Goal: Task Accomplishment & Management: Complete application form

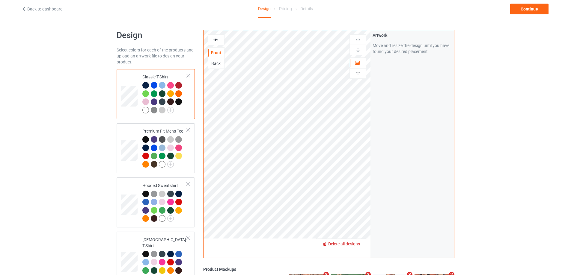
click at [360, 245] on span "Delete all designs" at bounding box center [344, 244] width 32 height 5
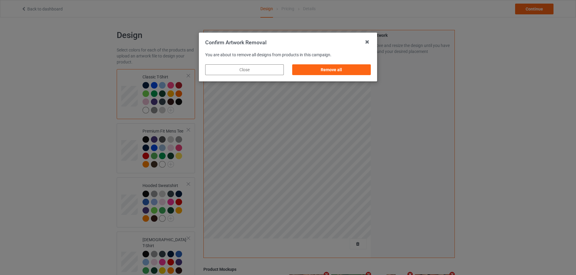
click at [347, 69] on div "Remove all" at bounding box center [331, 69] width 79 height 11
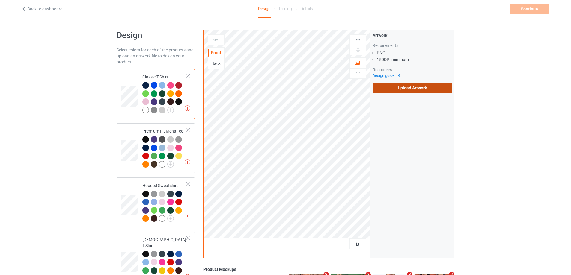
click at [424, 88] on label "Upload Artwork" at bounding box center [412, 88] width 79 height 10
click at [0, 0] on input "Upload Artwork" at bounding box center [0, 0] width 0 height 0
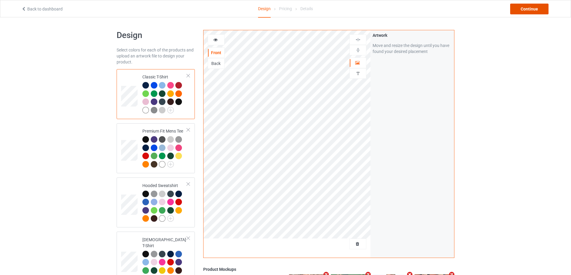
click at [526, 7] on div "Continue" at bounding box center [529, 9] width 38 height 11
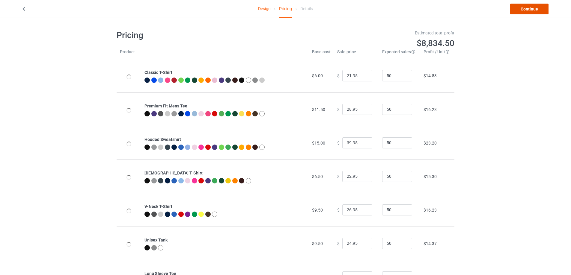
click at [526, 7] on link "Continue" at bounding box center [529, 9] width 38 height 11
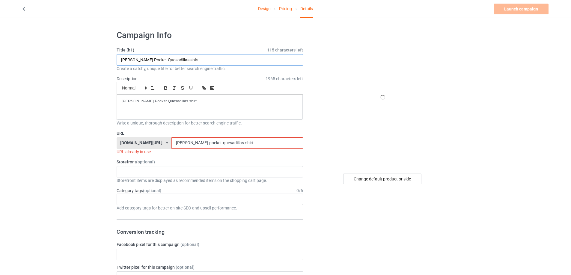
drag, startPoint x: 142, startPoint y: 62, endPoint x: 188, endPoint y: 95, distance: 56.9
paste input "[PERSON_NAME] stuck farmer"
type input "[PERSON_NAME] stuck farmer shirt"
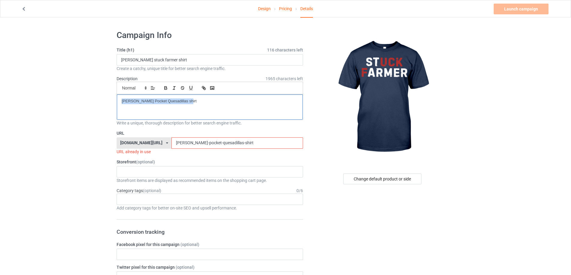
drag, startPoint x: 193, startPoint y: 103, endPoint x: 68, endPoint y: 106, distance: 125.1
drag, startPoint x: 241, startPoint y: 145, endPoint x: 101, endPoint y: 151, distance: 140.4
paste input "[PERSON_NAME]-stuck-farmer"
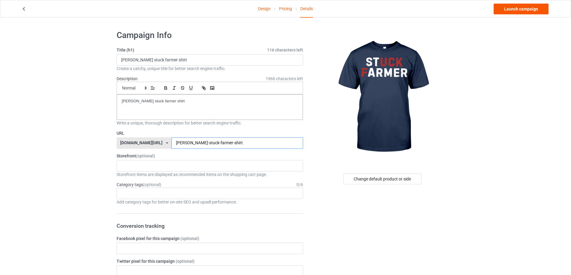
type input "[PERSON_NAME]-stuck-farmer-shirt"
click at [526, 10] on link "Launch campaign" at bounding box center [521, 9] width 55 height 11
